Goal: Task Accomplishment & Management: Use online tool/utility

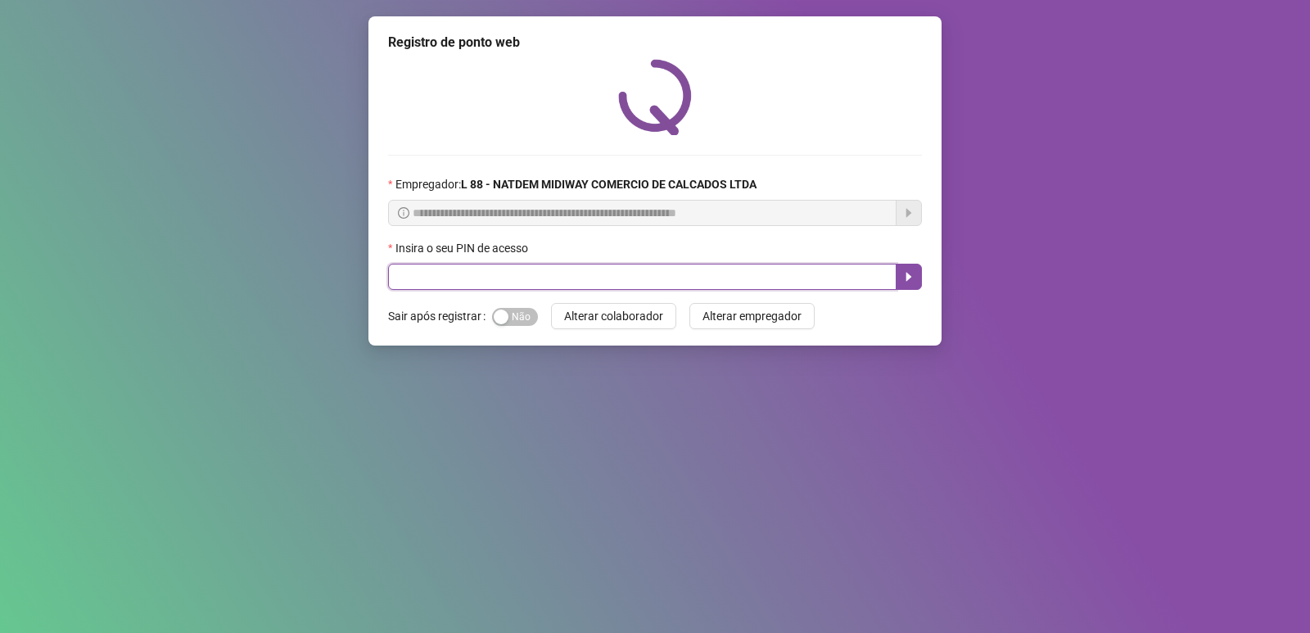
click at [505, 265] on input "text" at bounding box center [642, 277] width 509 height 26
type input "*****"
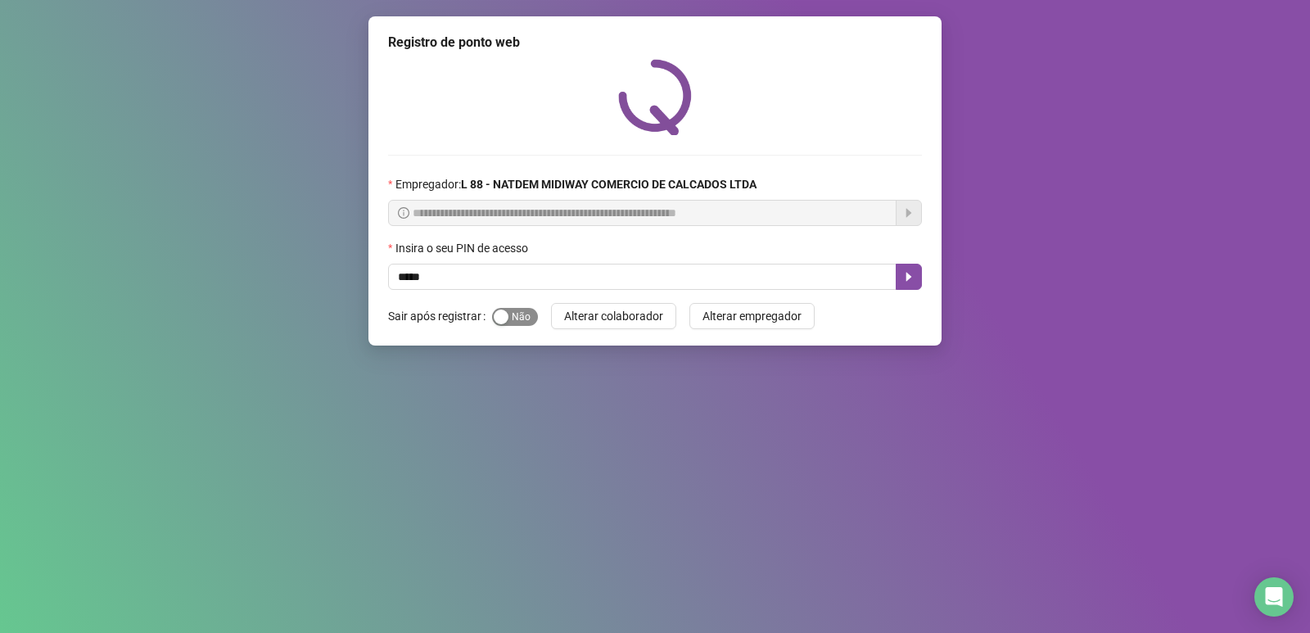
click at [507, 318] on button "Sim Não" at bounding box center [515, 317] width 46 height 18
click at [899, 281] on button "button" at bounding box center [909, 277] width 26 height 26
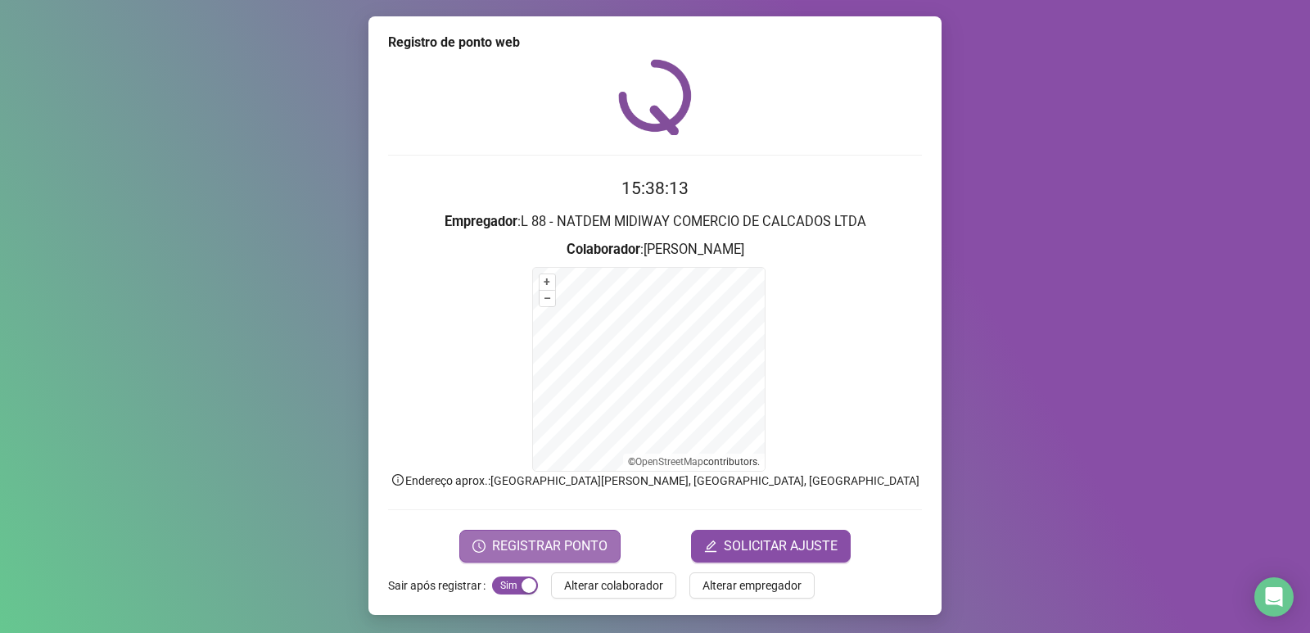
click at [563, 541] on span "REGISTRAR PONTO" at bounding box center [549, 546] width 115 height 20
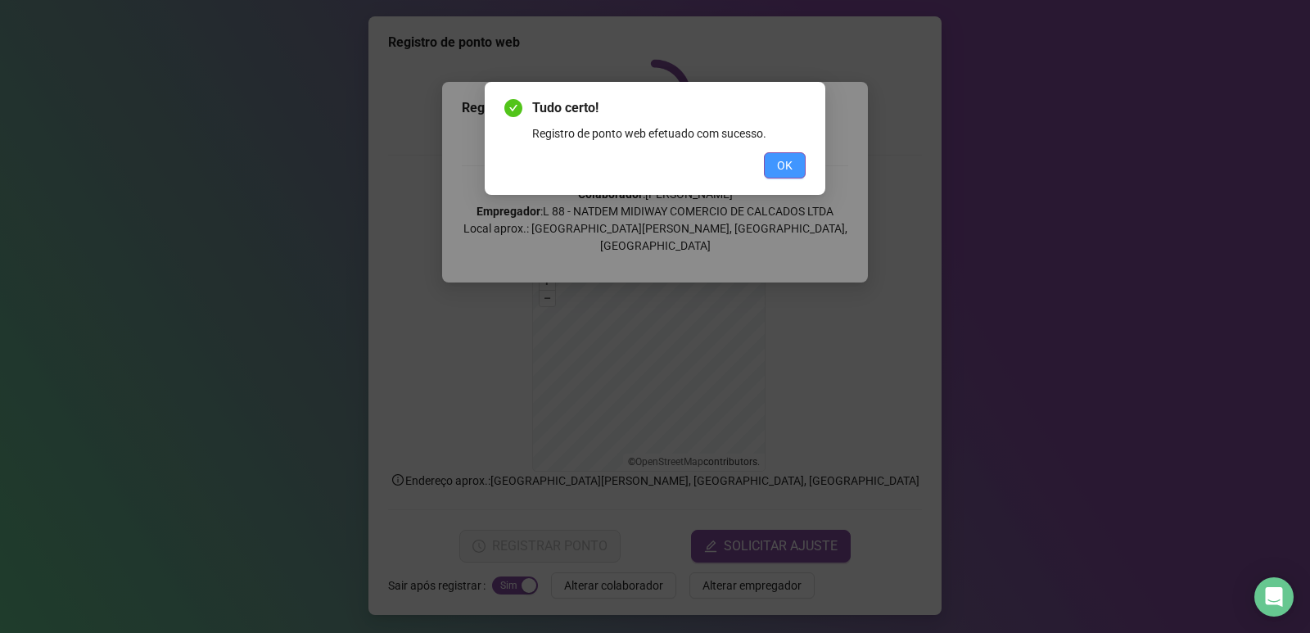
click at [786, 170] on span "OK" at bounding box center [785, 165] width 16 height 18
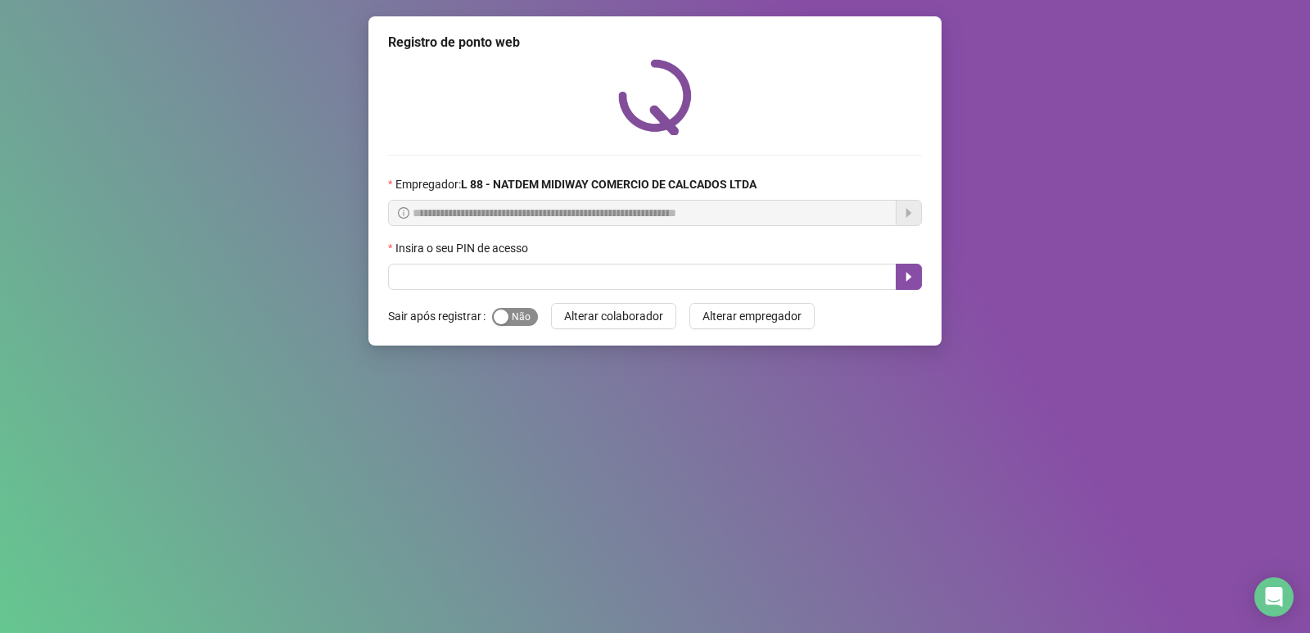
click at [523, 316] on span "Sim Não" at bounding box center [515, 317] width 46 height 18
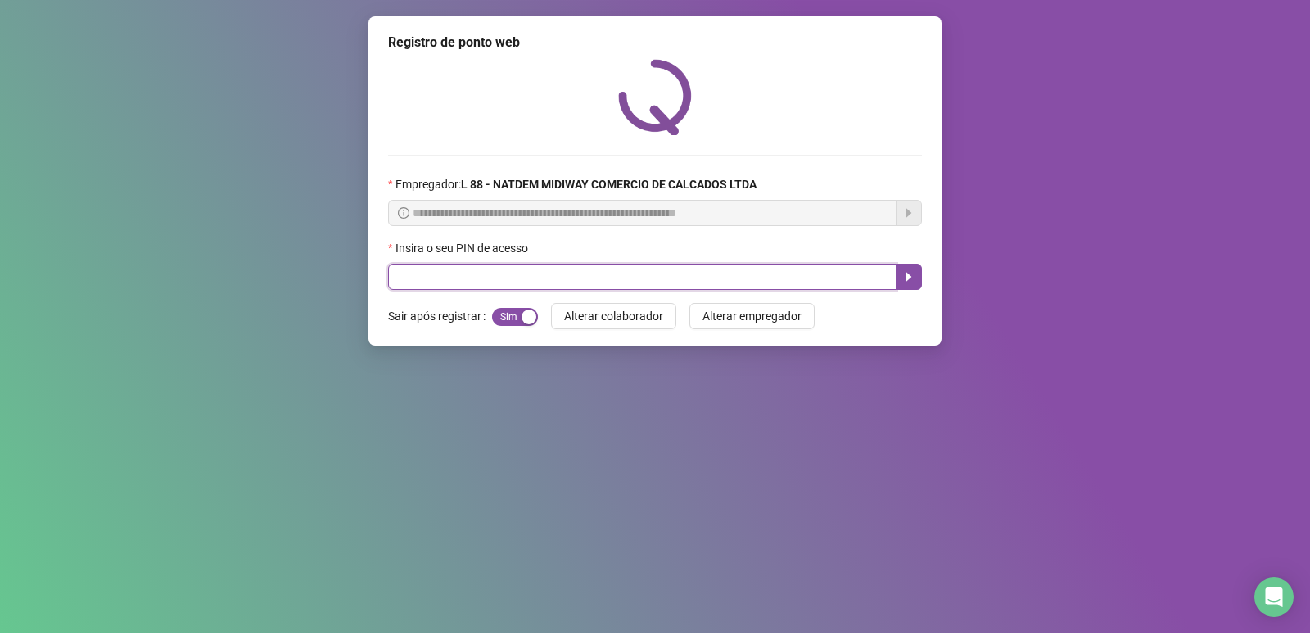
click at [538, 280] on input "text" at bounding box center [642, 277] width 509 height 26
type input "*****"
click at [912, 269] on button "button" at bounding box center [909, 277] width 26 height 26
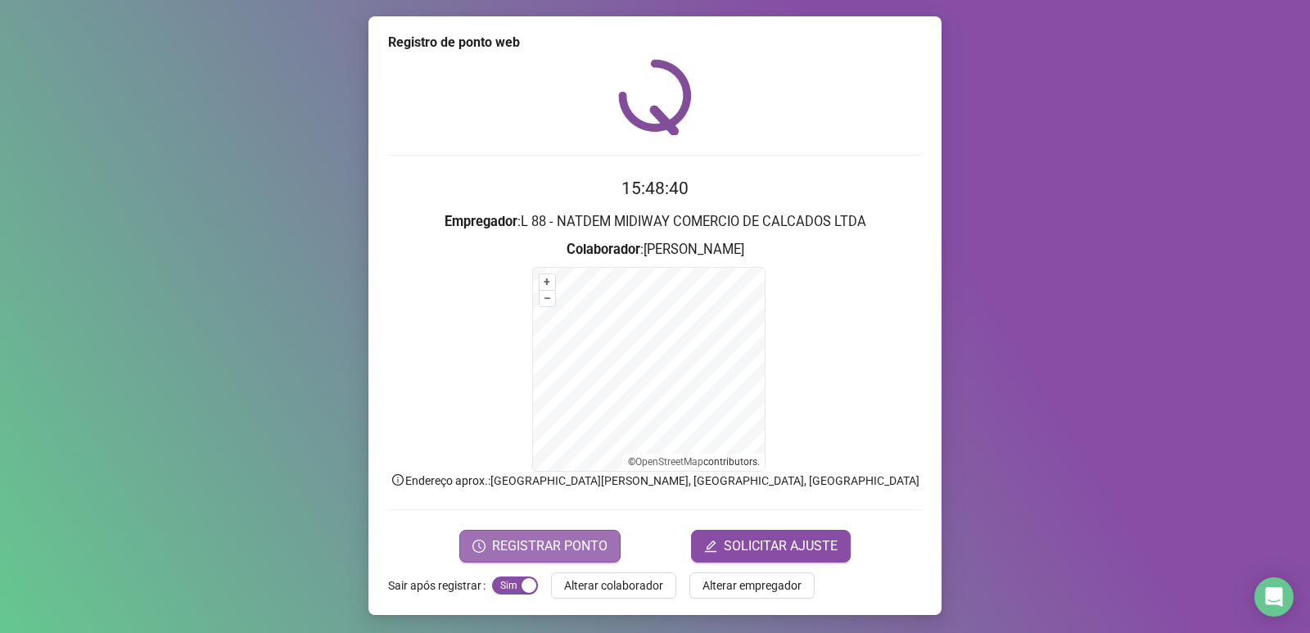
click at [551, 541] on span "REGISTRAR PONTO" at bounding box center [549, 546] width 115 height 20
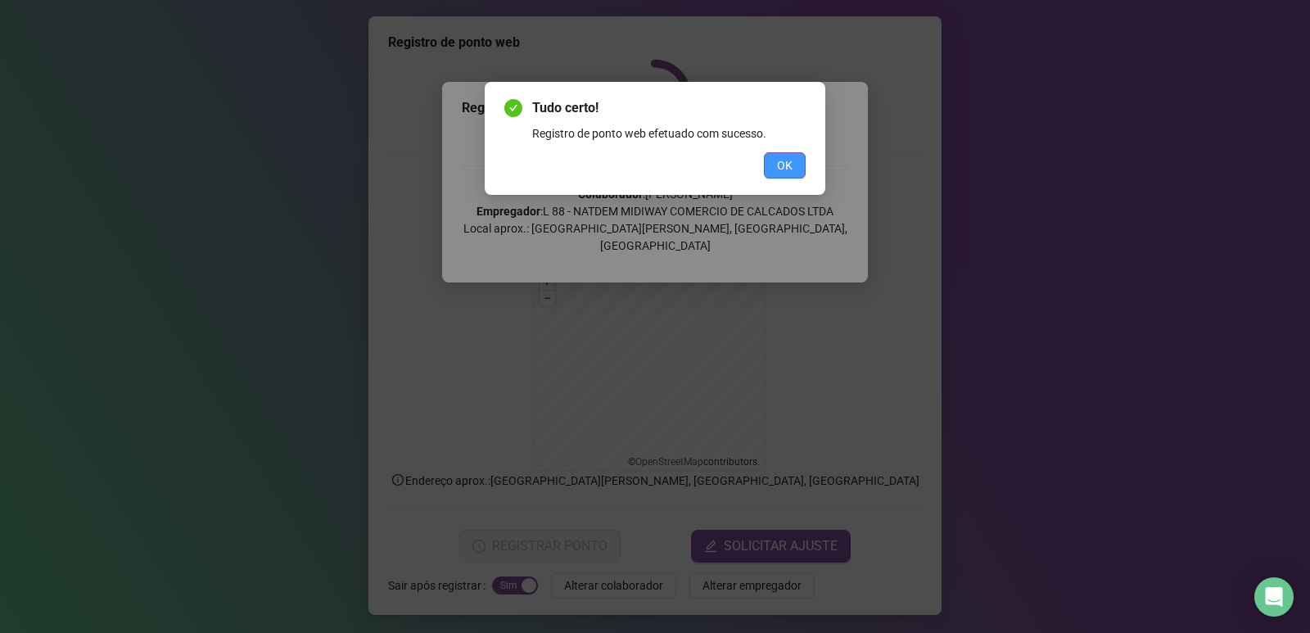
click at [781, 166] on span "OK" at bounding box center [785, 165] width 16 height 18
